Goal: Task Accomplishment & Management: Use online tool/utility

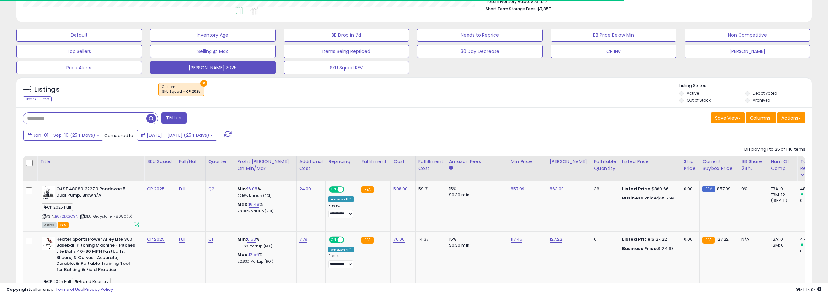
scroll to position [195, 0]
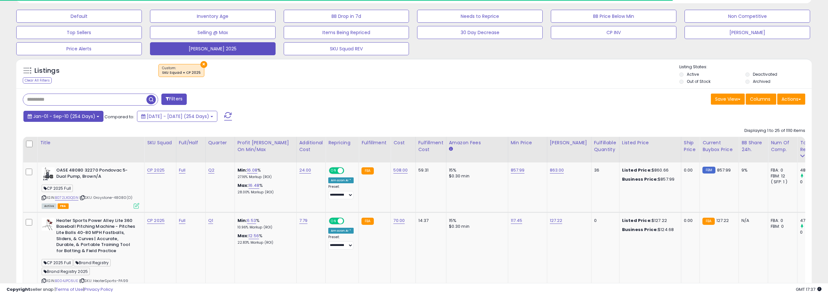
click at [94, 116] on span "Jan-01 - Sep-10 (254 Days)" at bounding box center [64, 116] width 62 height 7
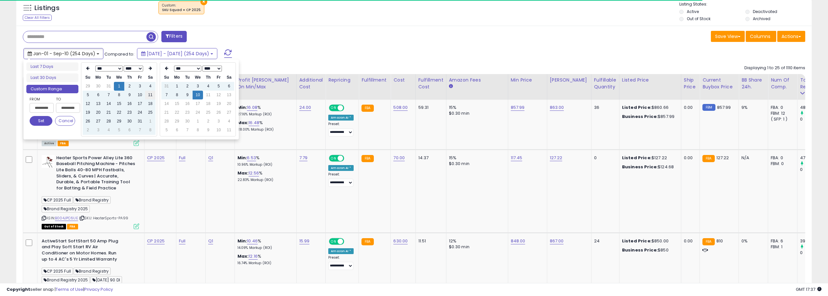
scroll to position [260, 0]
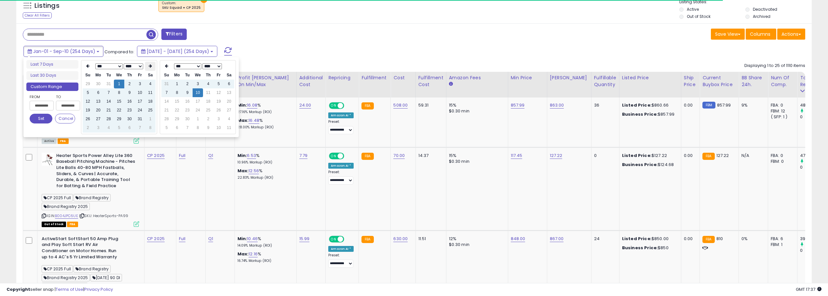
click at [152, 68] on icon at bounding box center [150, 66] width 3 height 4
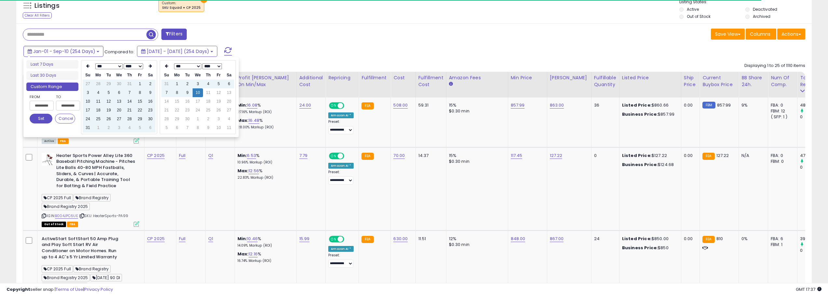
click at [152, 68] on icon at bounding box center [150, 66] width 3 height 4
click at [152, 68] on th at bounding box center [150, 66] width 10 height 9
type input "**********"
click at [118, 90] on td "10" at bounding box center [119, 92] width 10 height 9
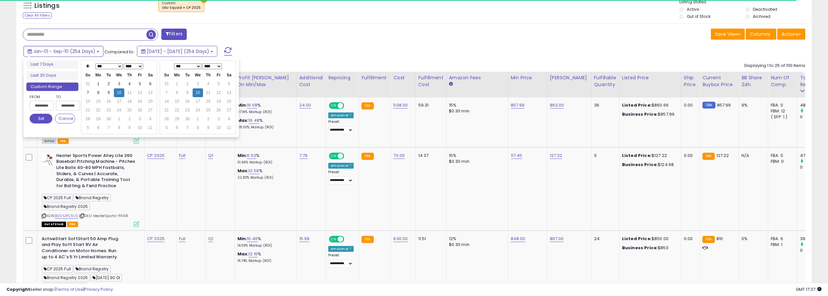
click at [38, 116] on button "Set" at bounding box center [41, 119] width 23 height 10
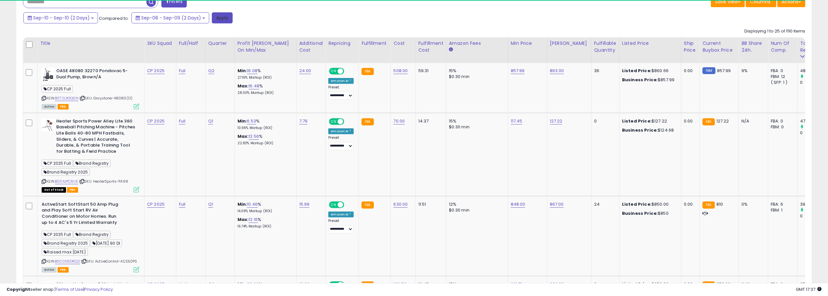
click at [227, 20] on button "Apply" at bounding box center [222, 17] width 21 height 11
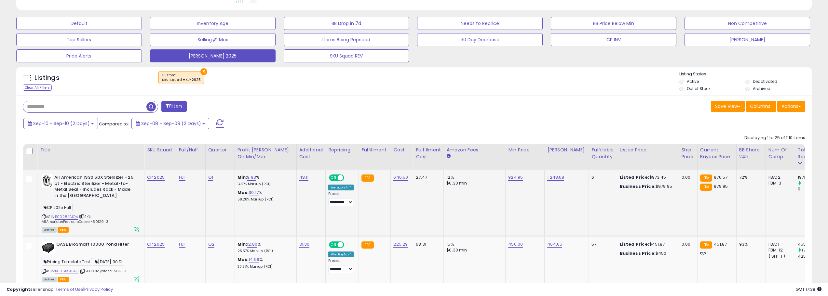
scroll to position [195, 0]
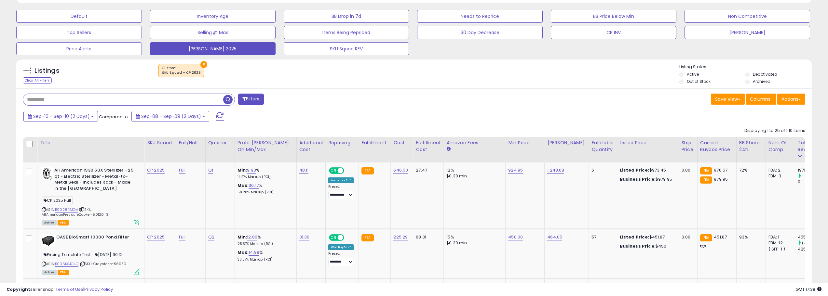
click at [113, 100] on input "text" at bounding box center [123, 99] width 200 height 11
type input "**********"
click at [230, 98] on span "button" at bounding box center [227, 99] width 9 height 9
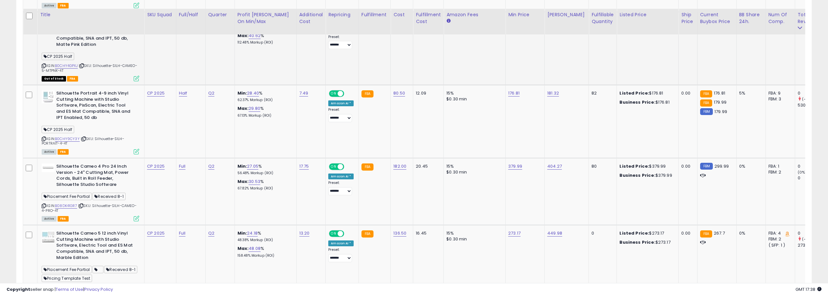
scroll to position [644, 0]
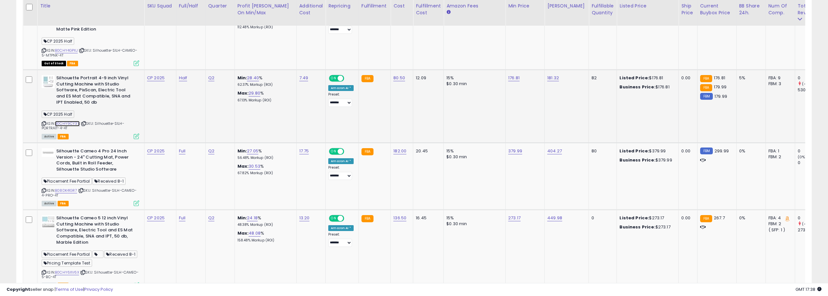
click at [74, 121] on link "B0CHY9CY3Y" at bounding box center [67, 124] width 25 height 6
click at [509, 75] on link "176.81" at bounding box center [513, 78] width 11 height 7
type input "******"
click at [536, 48] on button "submit" at bounding box center [530, 50] width 11 height 10
click at [552, 75] on link "181.32" at bounding box center [553, 78] width 12 height 7
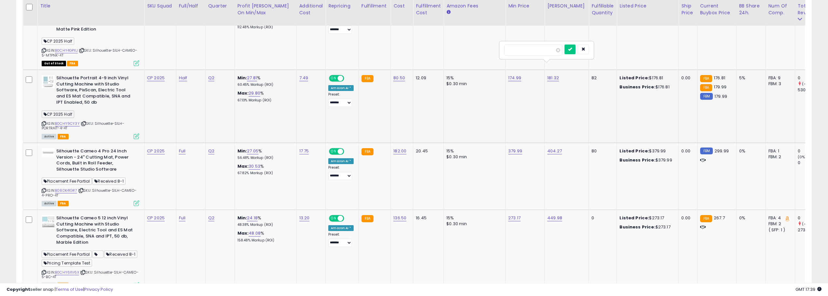
type input "******"
click button "submit" at bounding box center [569, 50] width 11 height 10
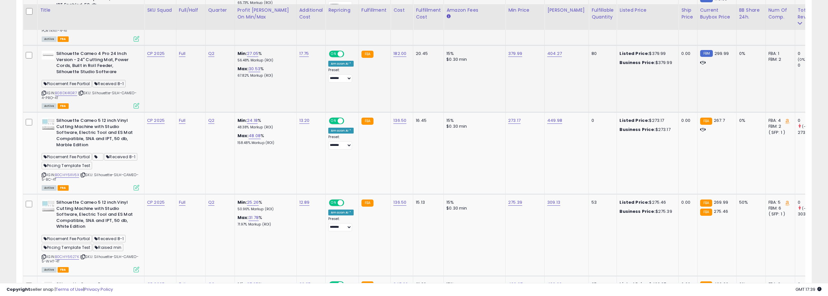
scroll to position [774, 0]
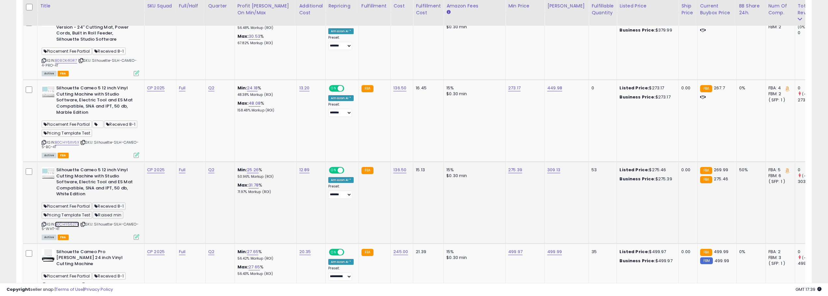
click at [73, 222] on link "B0CHY6627K" at bounding box center [67, 225] width 24 height 6
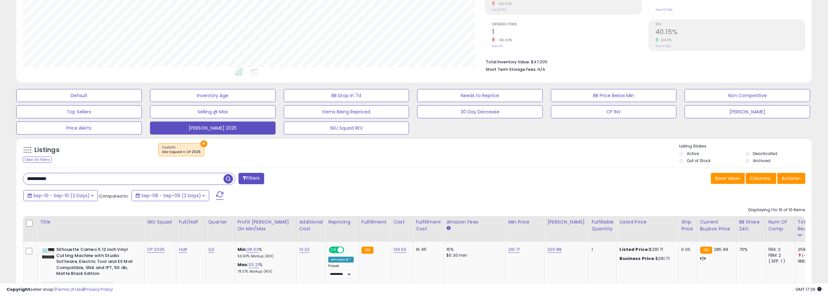
scroll to position [130, 0]
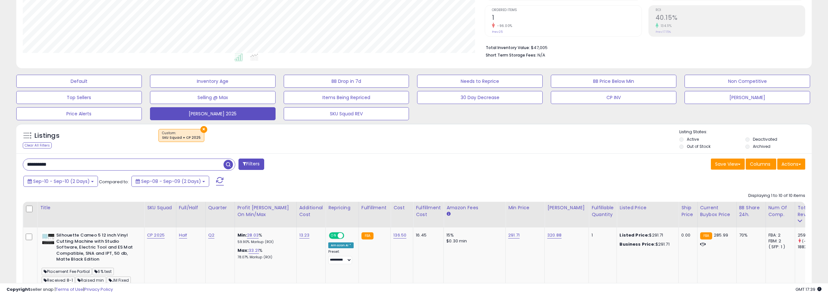
click at [188, 165] on input "**********" at bounding box center [123, 164] width 200 height 11
click at [229, 165] on span "button" at bounding box center [227, 164] width 9 height 9
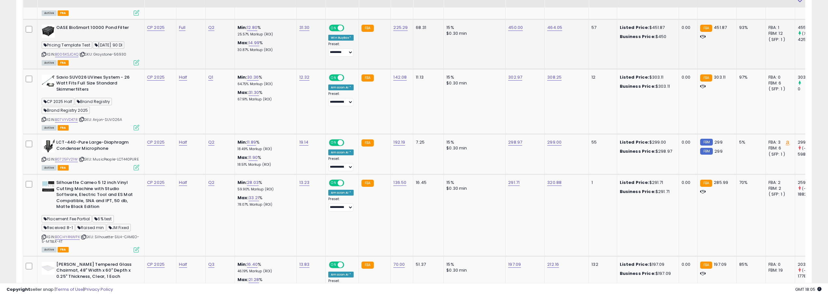
scroll to position [410, 0]
